Goal: Task Accomplishment & Management: Use online tool/utility

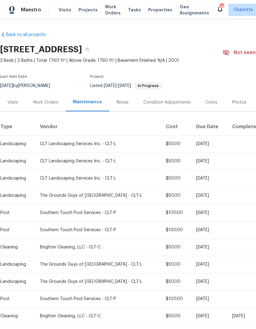
click at [44, 101] on div "Work Orders" at bounding box center [46, 102] width 26 height 6
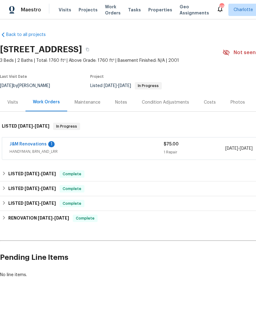
click at [40, 143] on link "J&M Renovations" at bounding box center [28, 144] width 37 height 4
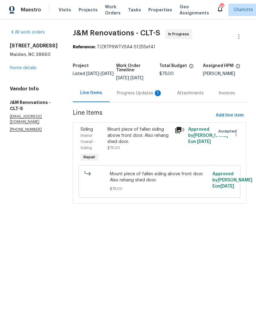
click at [140, 90] on div "Progress Updates 1" at bounding box center [140, 93] width 60 height 18
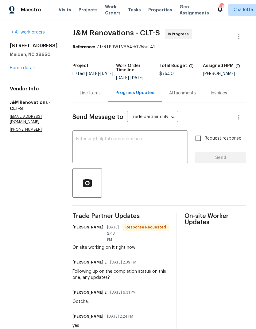
click at [96, 90] on div "Line Items" at bounding box center [91, 93] width 36 height 18
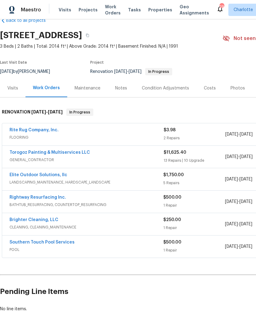
scroll to position [14, 0]
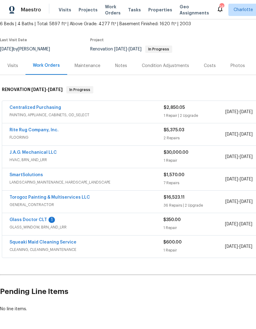
scroll to position [37, 0]
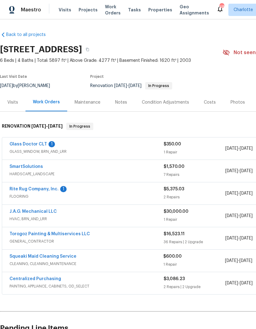
click at [38, 143] on link "Glass Doctor CLT" at bounding box center [29, 144] width 38 height 4
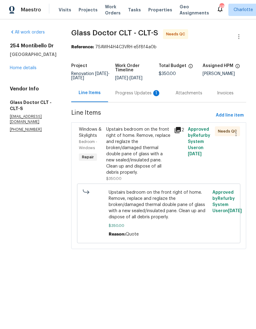
click at [131, 93] on div "Progress Updates 1" at bounding box center [139, 93] width 46 height 6
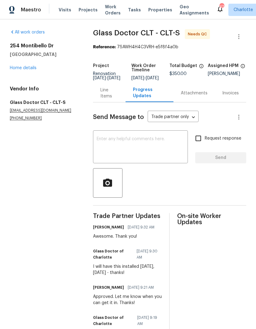
click at [109, 97] on div "Line Items" at bounding box center [110, 93] width 18 height 12
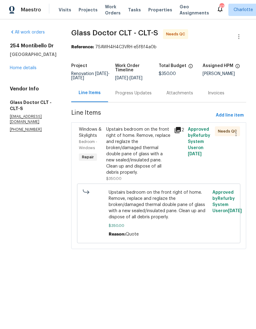
click at [146, 151] on div "Upstairs bedroom on the front right of home. Remove, replace and reglaze the br…" at bounding box center [138, 150] width 65 height 49
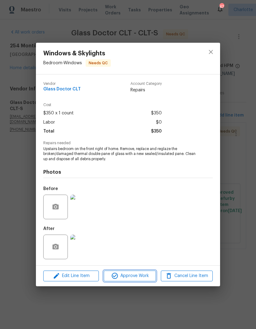
click at [148, 277] on span "Approve Work" at bounding box center [130, 276] width 48 height 8
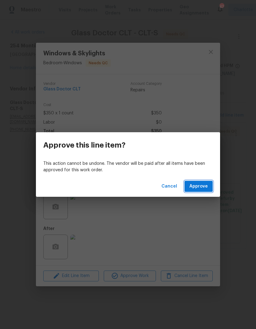
click at [203, 189] on span "Approve" at bounding box center [199, 187] width 18 height 8
